Goal: Task Accomplishment & Management: Manage account settings

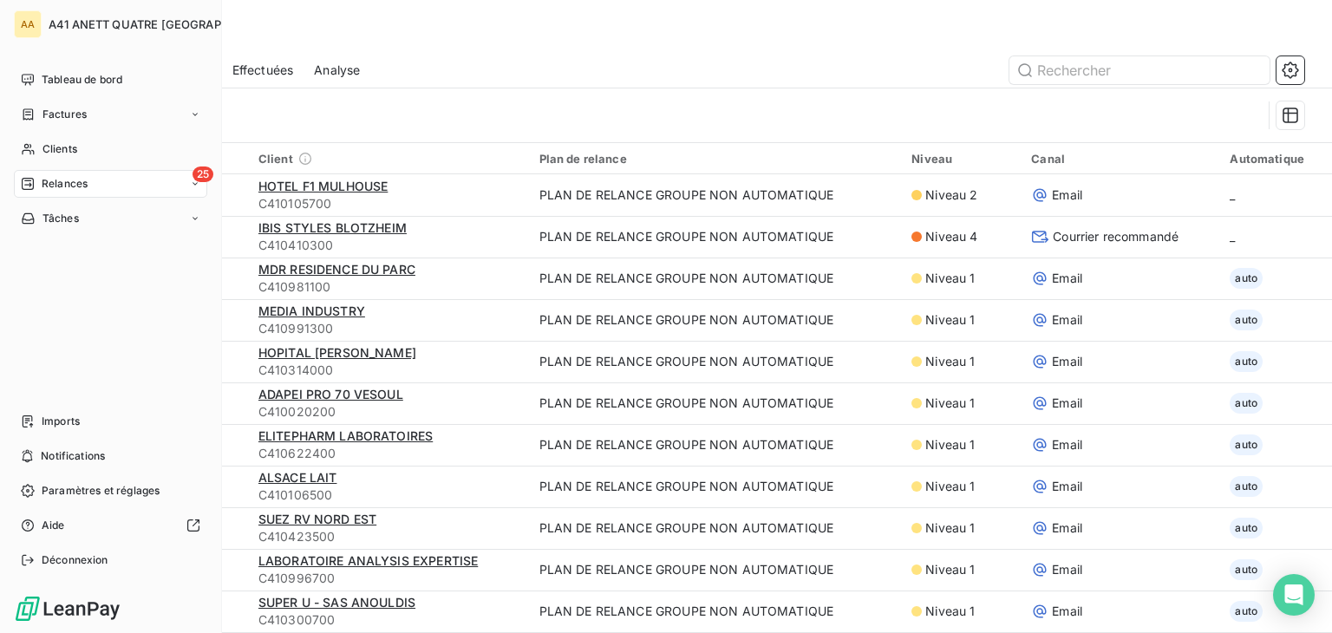
click at [36, 181] on div "Relances" at bounding box center [54, 184] width 67 height 16
click at [56, 256] on span "À venir" at bounding box center [60, 253] width 36 height 16
click at [76, 226] on div "À effectuer" at bounding box center [121, 219] width 173 height 28
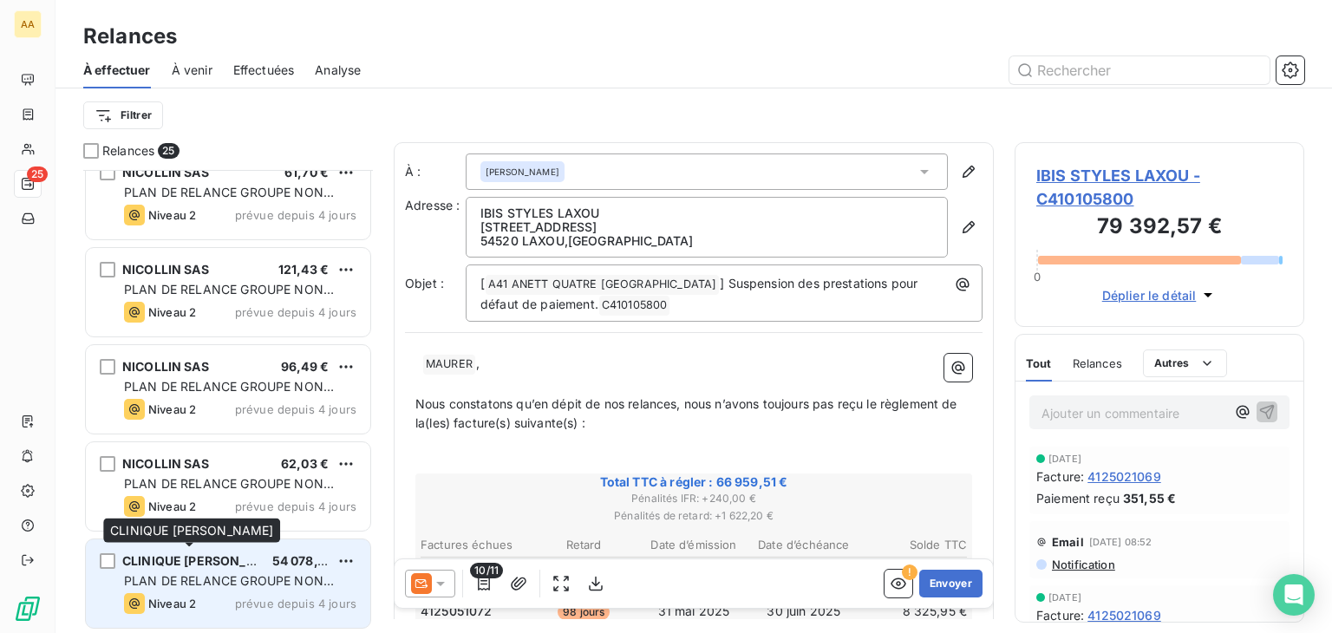
click at [231, 554] on span "CLINIQUE [PERSON_NAME]" at bounding box center [205, 560] width 166 height 15
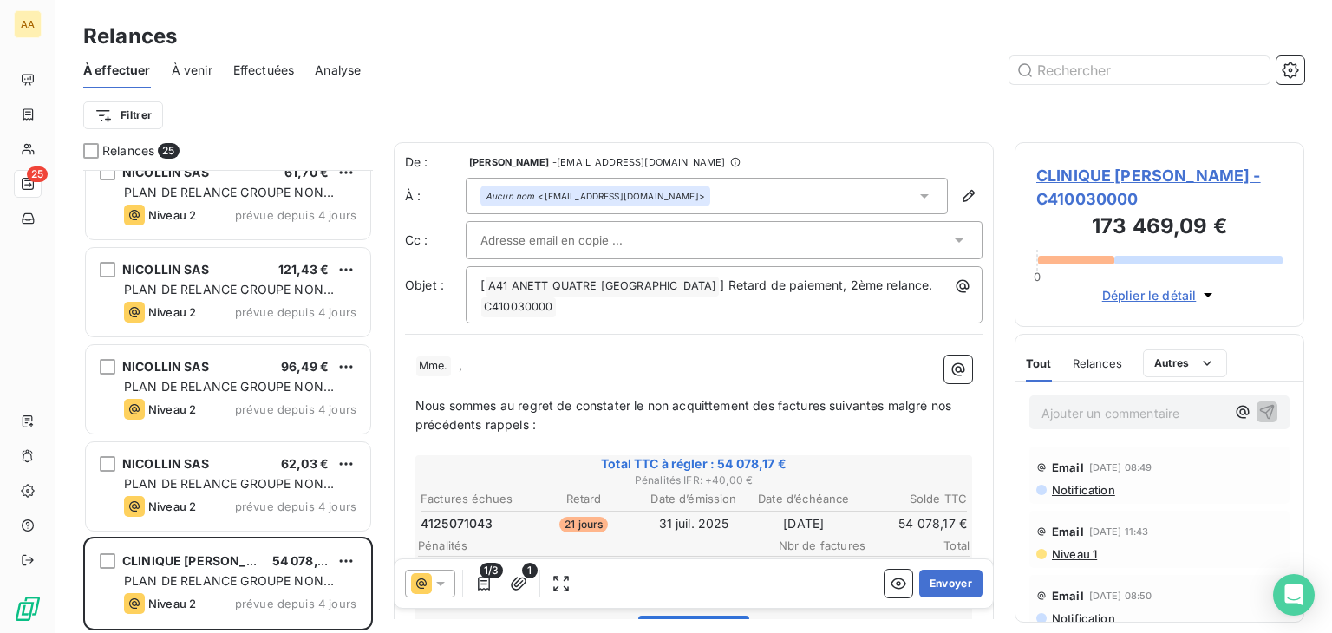
click at [920, 194] on icon at bounding box center [924, 196] width 9 height 4
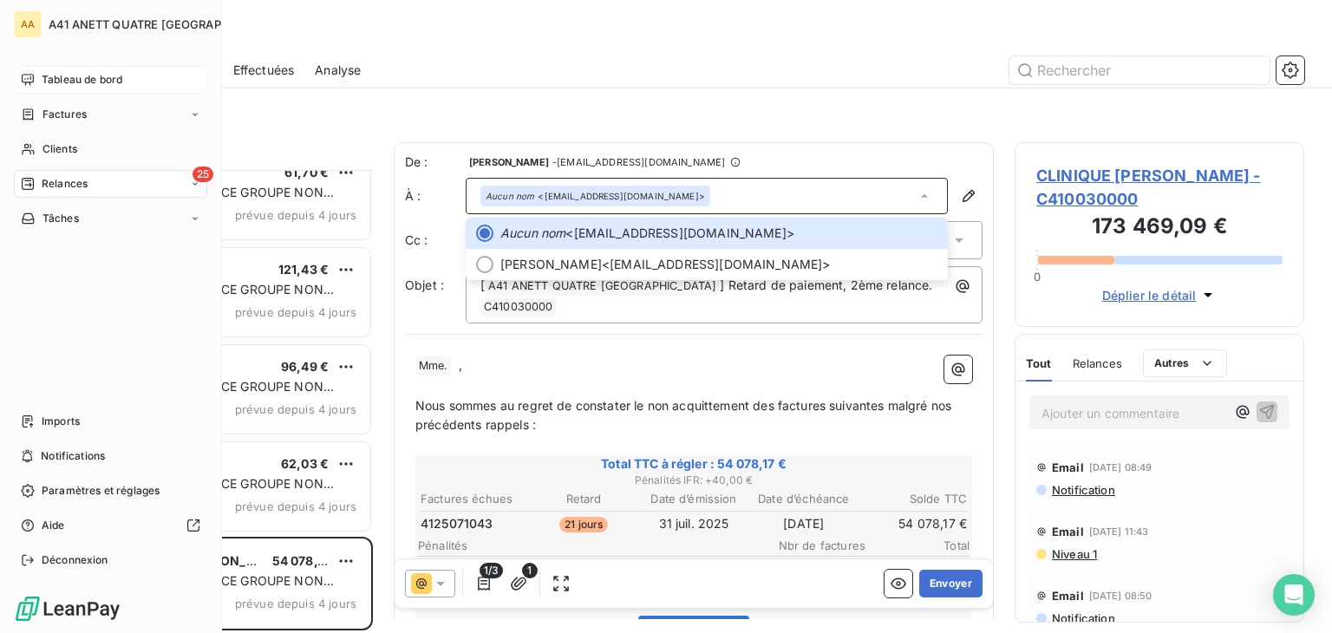
click at [82, 82] on span "Tableau de bord" at bounding box center [82, 80] width 81 height 16
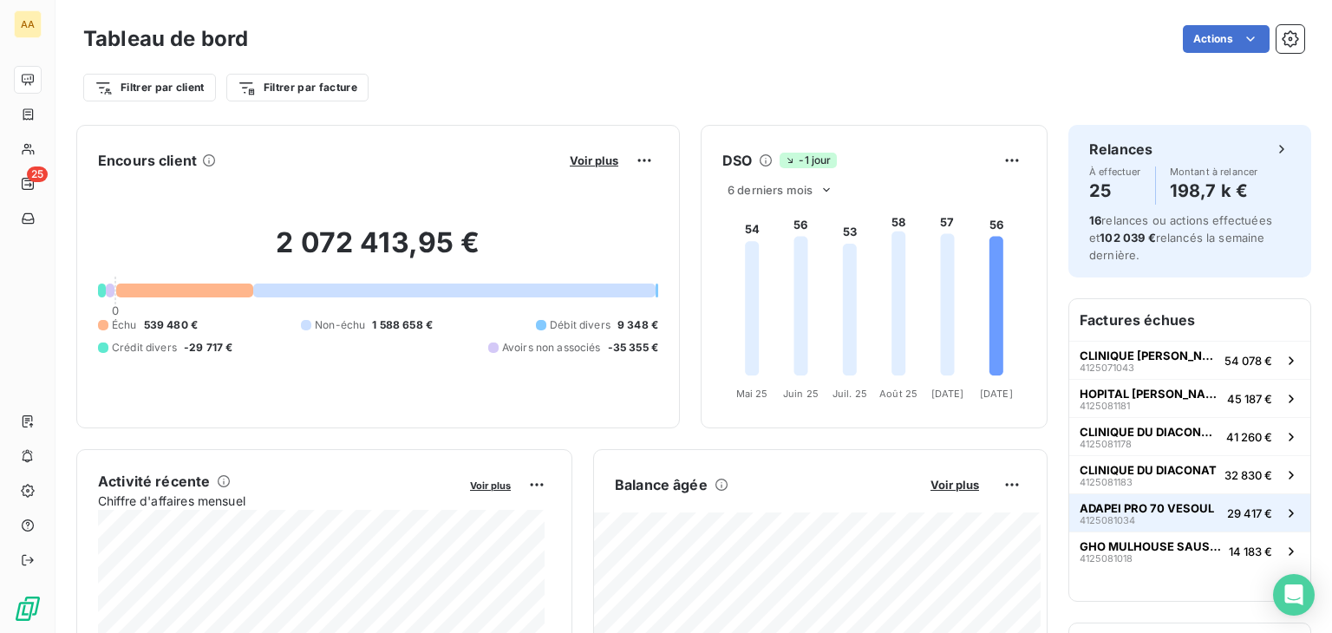
click at [1283, 507] on icon "button" at bounding box center [1291, 513] width 17 height 17
